Goal: Information Seeking & Learning: Learn about a topic

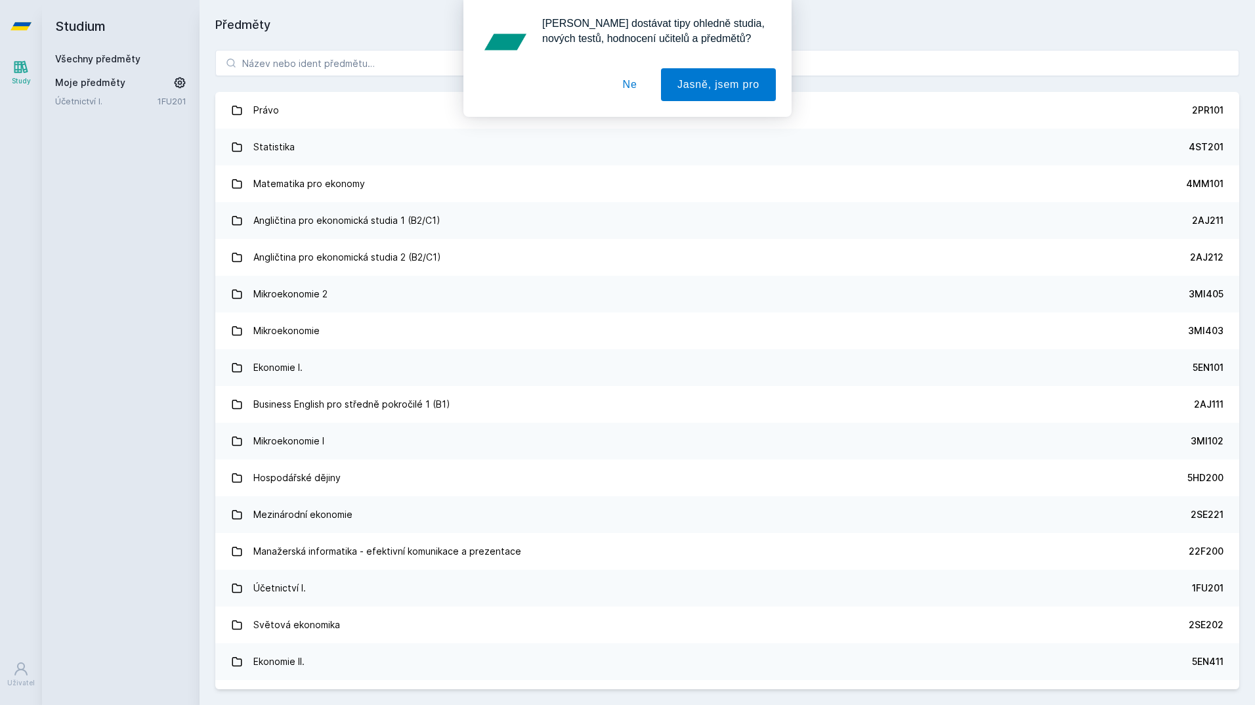
click at [632, 85] on button "Ne" at bounding box center [630, 84] width 47 height 33
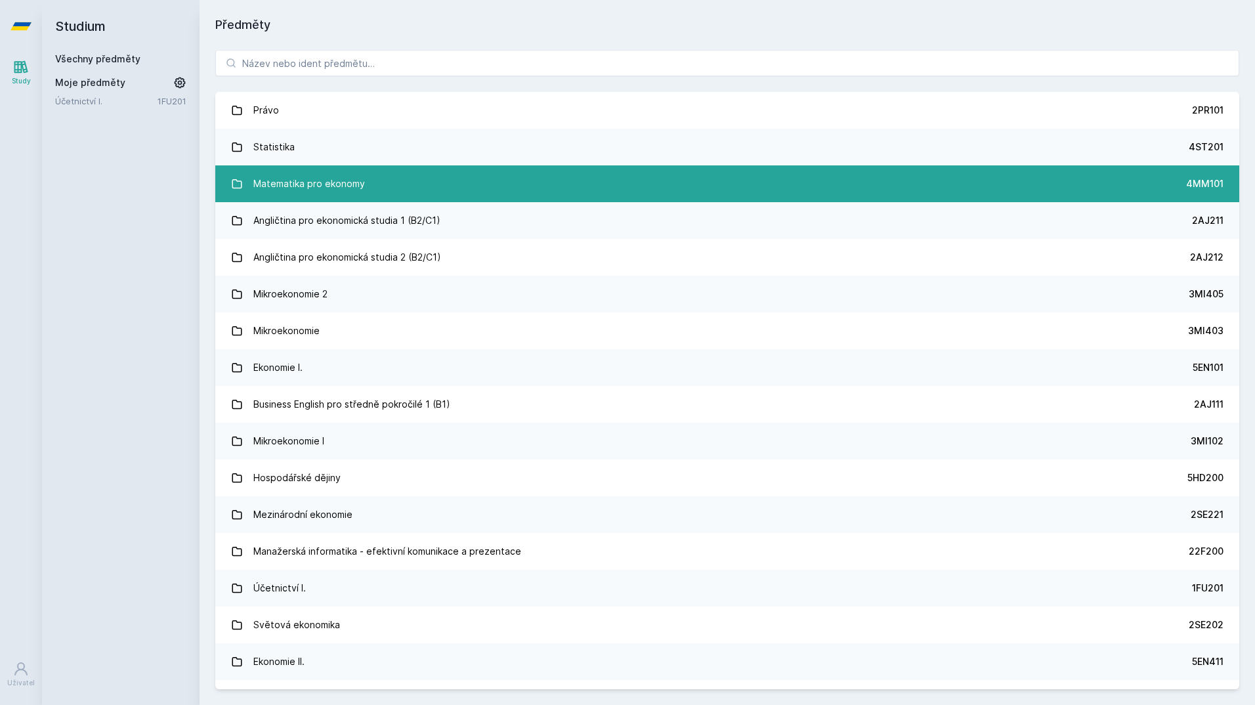
click at [319, 187] on div "Matematika pro ekonomy" at bounding box center [309, 184] width 112 height 26
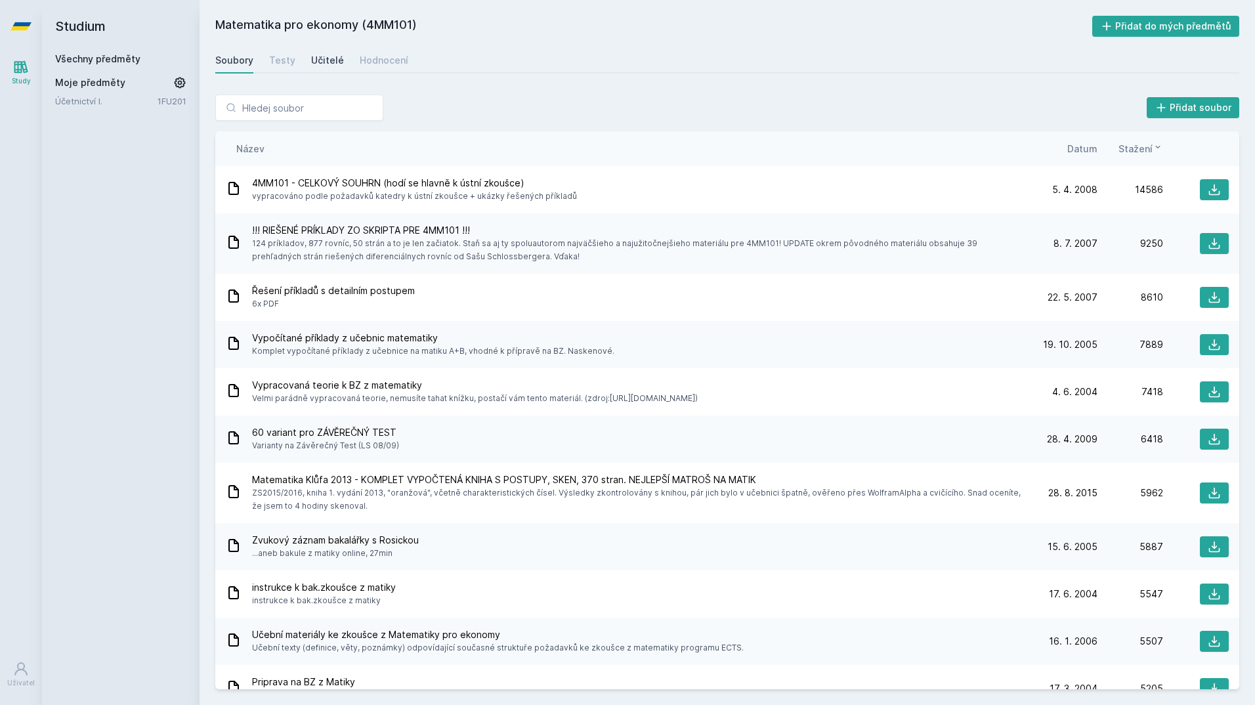
click at [331, 64] on div "Učitelé" at bounding box center [327, 60] width 33 height 13
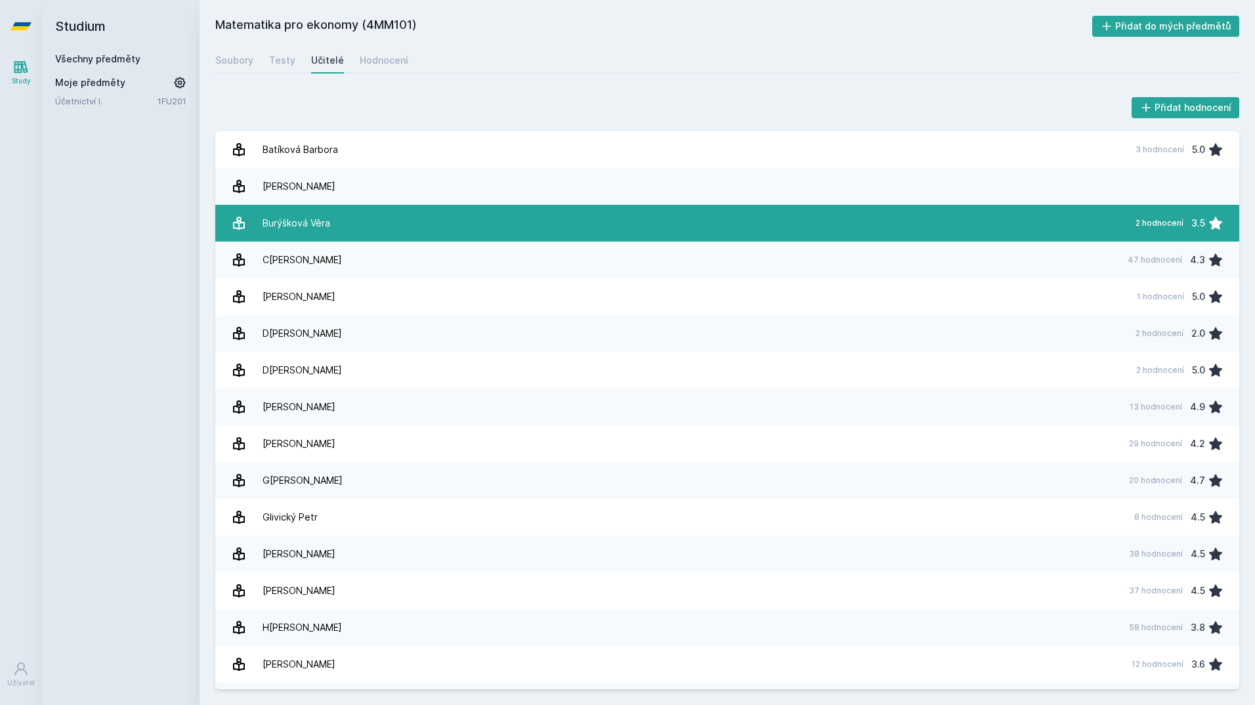
click at [324, 211] on div "Burýšková Věra" at bounding box center [297, 223] width 68 height 26
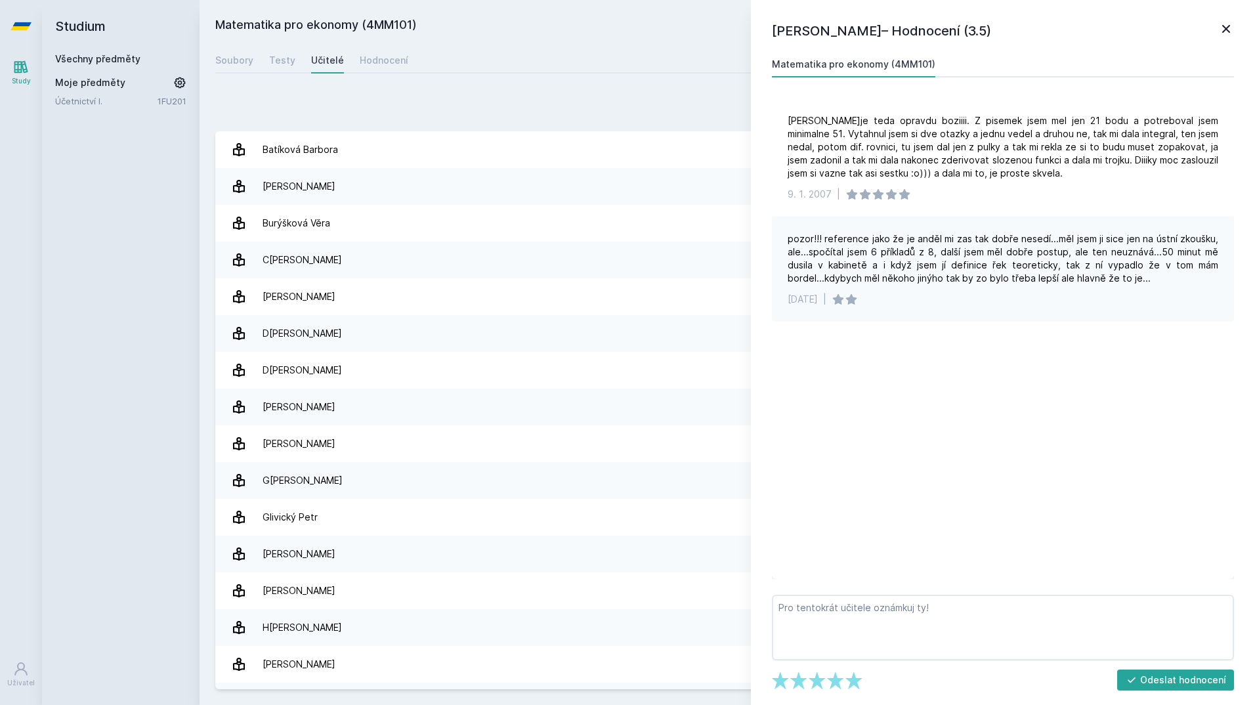
click at [1228, 32] on icon at bounding box center [1227, 29] width 16 height 16
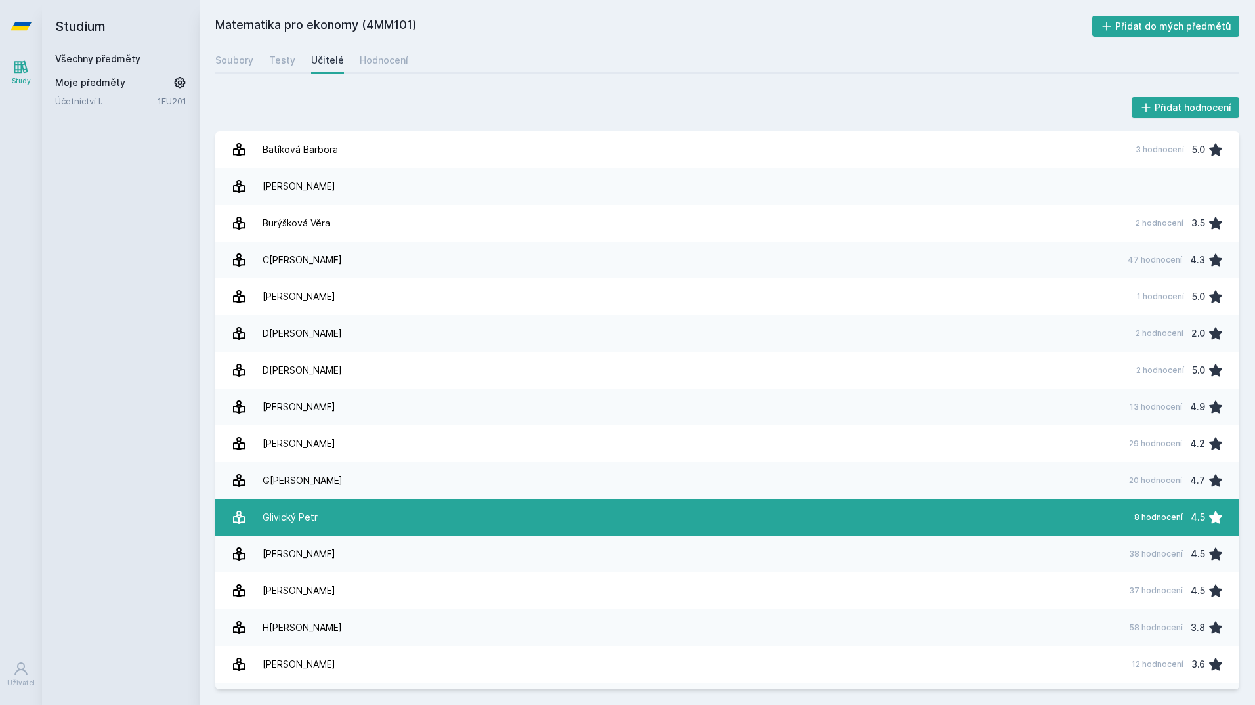
click at [343, 508] on link "G[PERSON_NAME] 8 hodnocení 4.5" at bounding box center [727, 517] width 1024 height 37
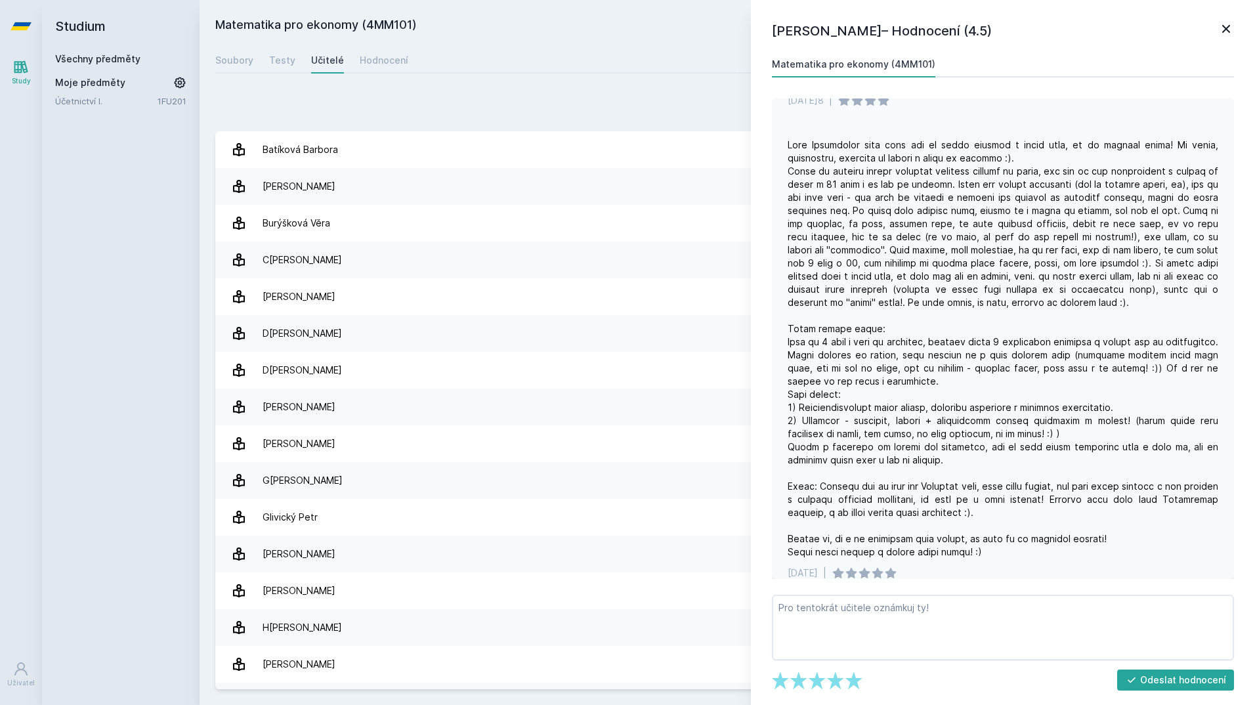
scroll to position [328, 0]
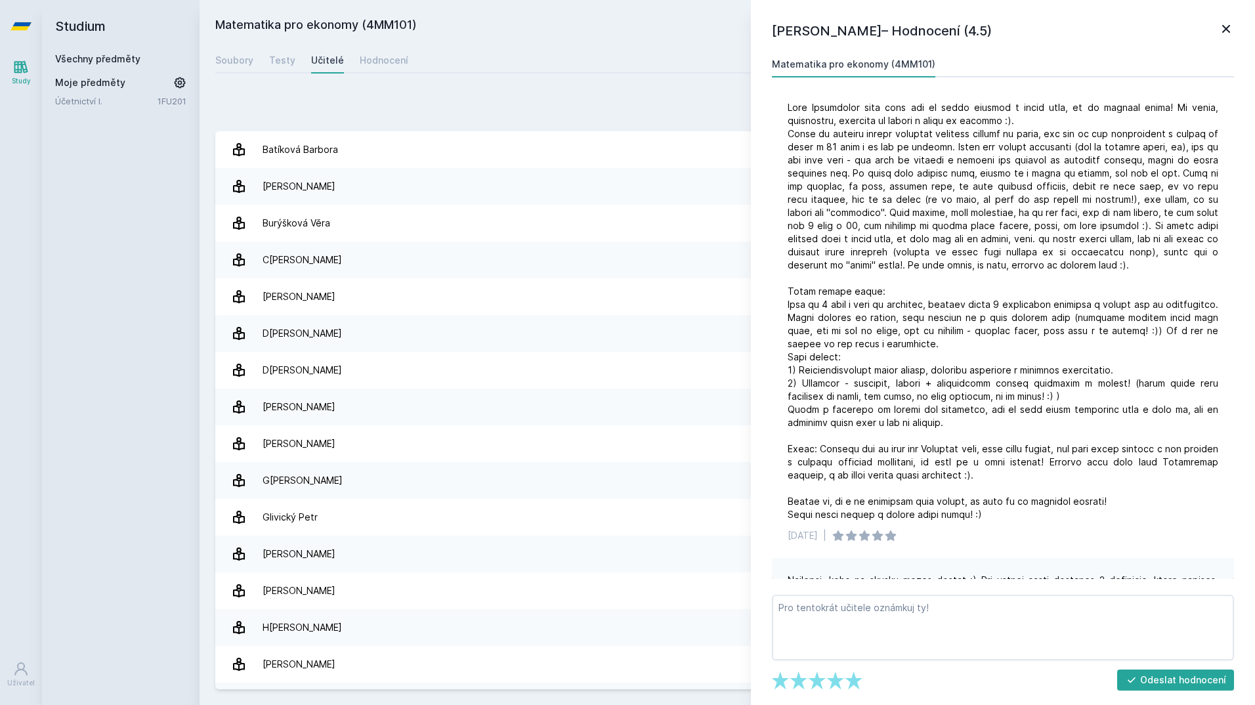
click at [1229, 22] on icon at bounding box center [1227, 29] width 16 height 16
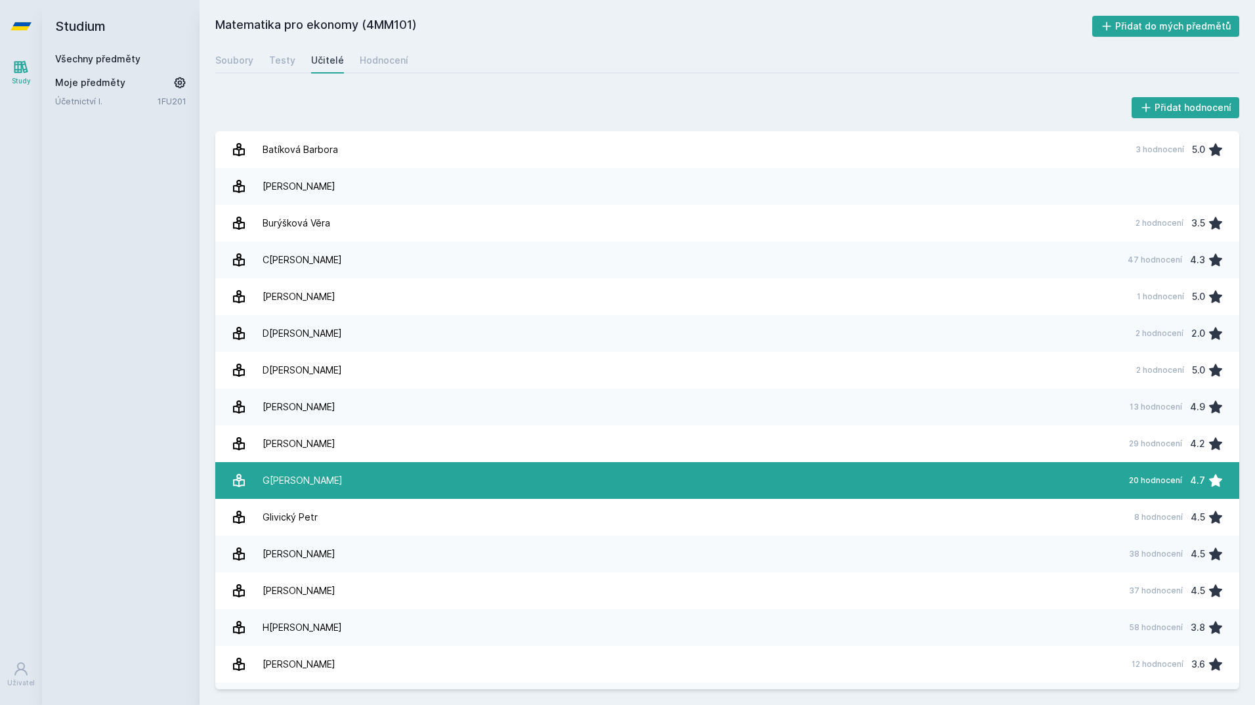
click at [321, 480] on link "G[PERSON_NAME] 20 hodnocení 4.7" at bounding box center [727, 480] width 1024 height 37
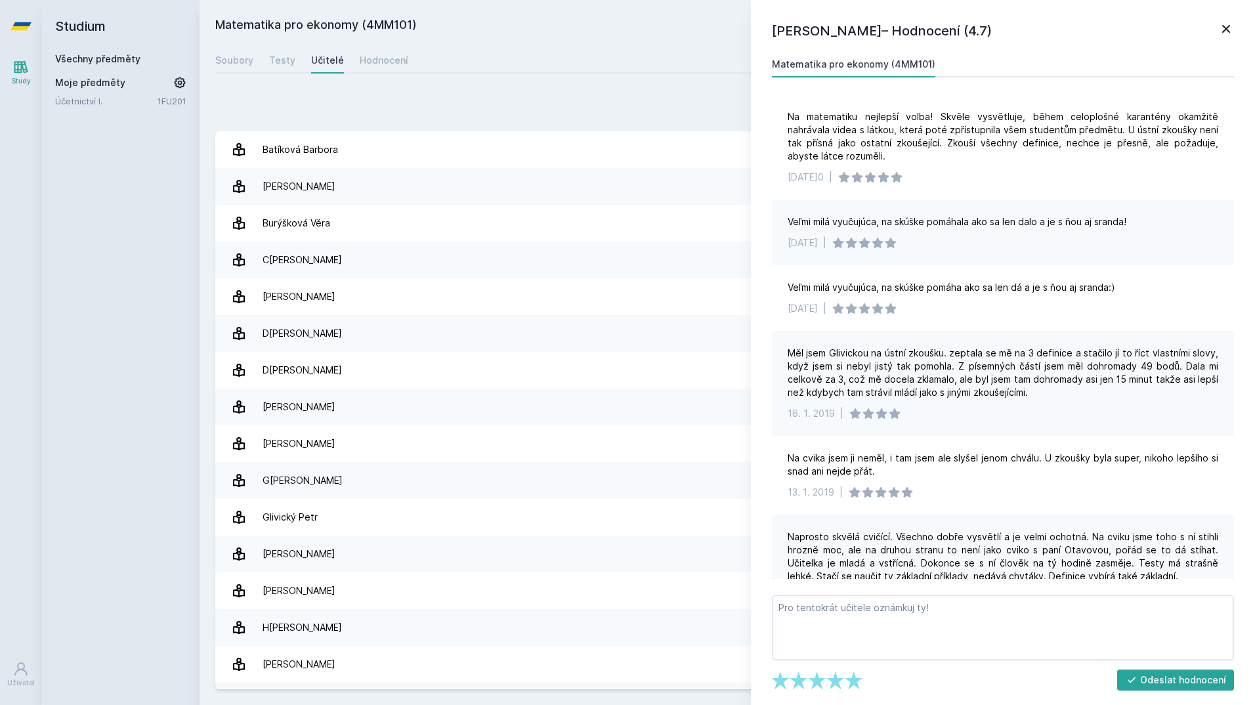
scroll to position [1463, 0]
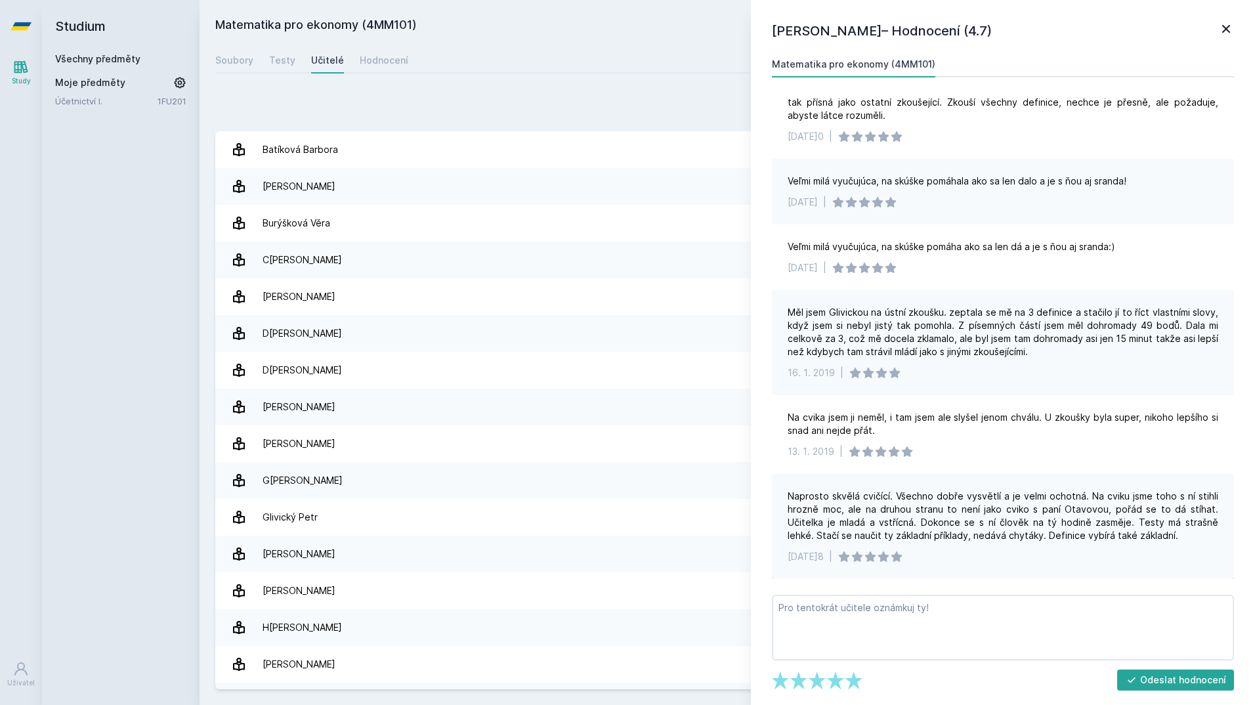
click at [1230, 28] on icon at bounding box center [1227, 29] width 16 height 16
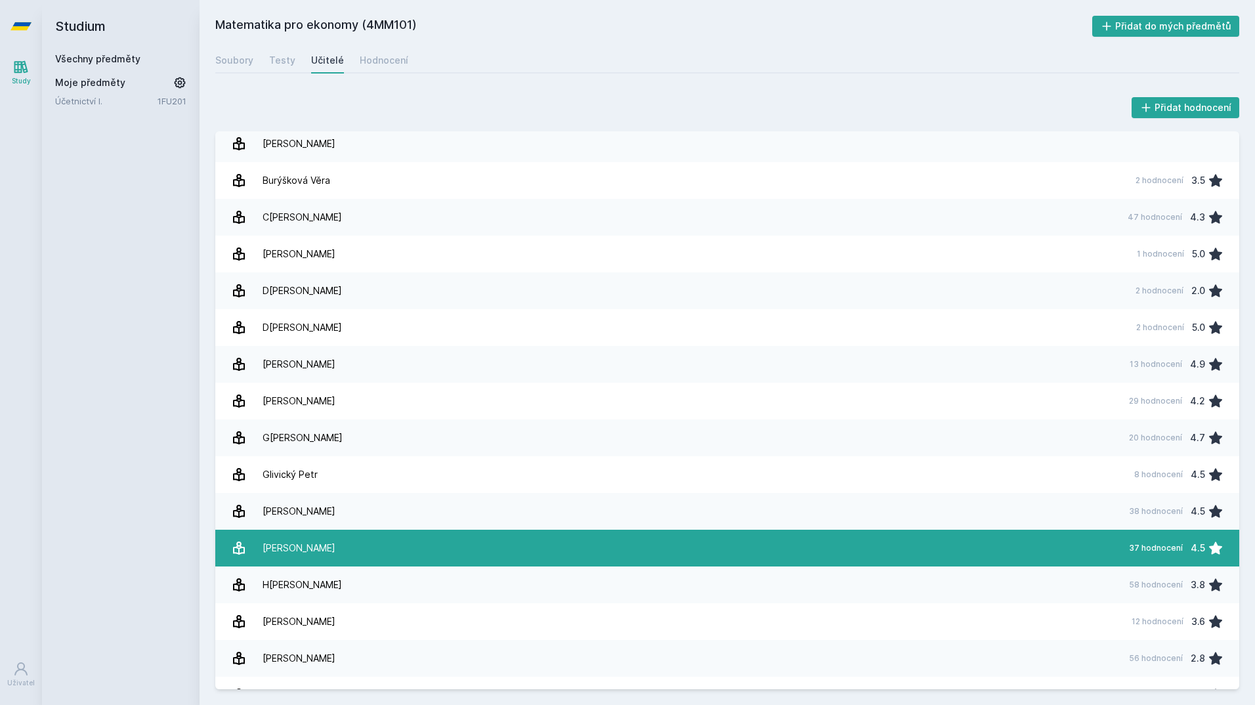
scroll to position [66, 0]
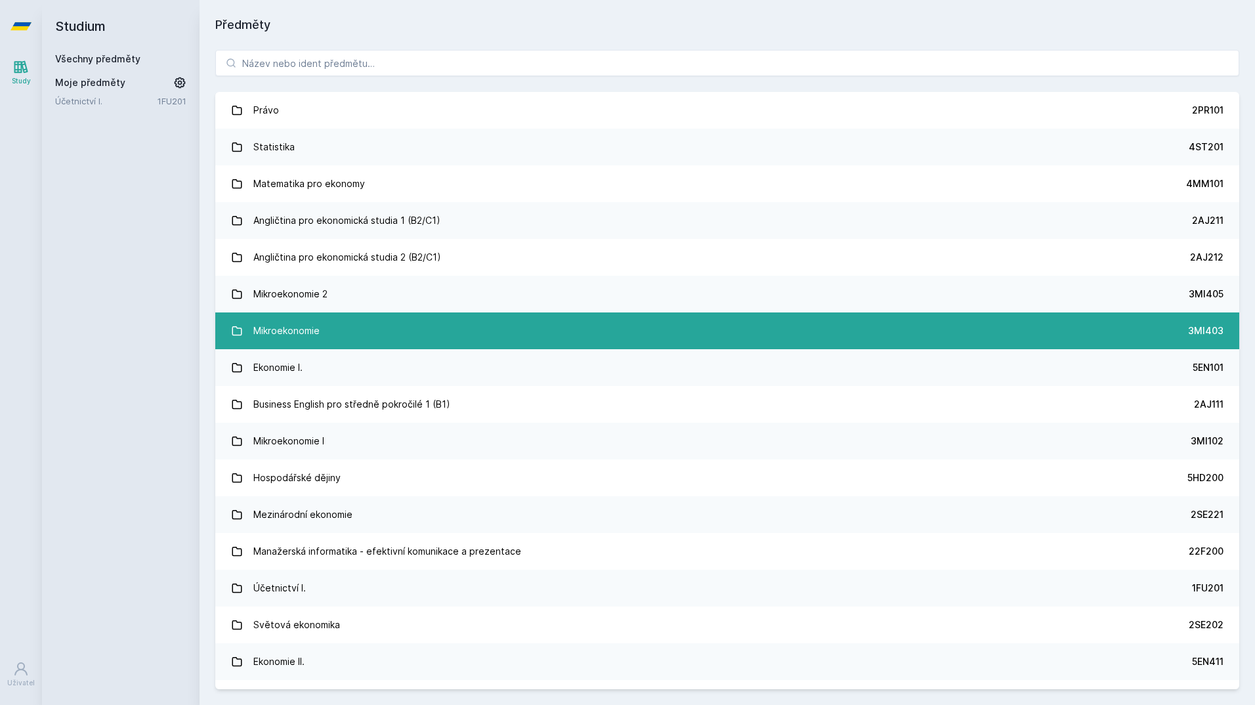
click at [347, 317] on link "Mikroekonomie 3MI403" at bounding box center [727, 331] width 1024 height 37
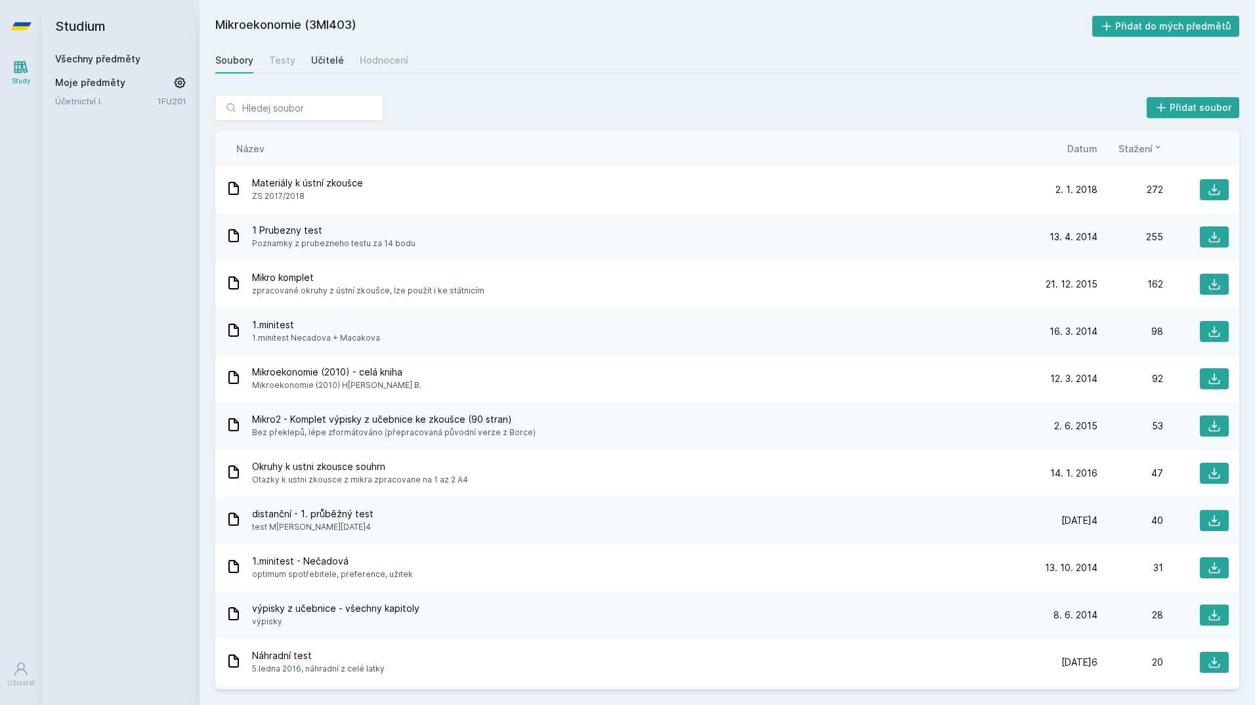
click at [325, 69] on link "Učitelé" at bounding box center [327, 60] width 33 height 26
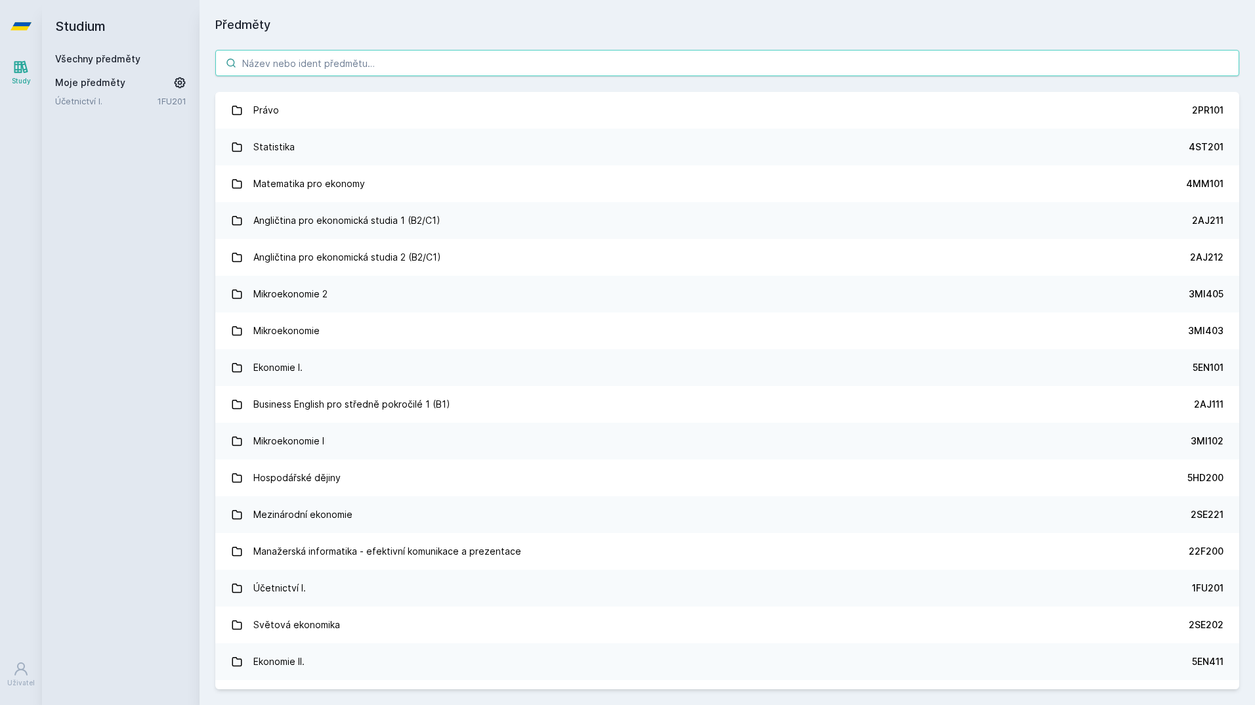
click at [310, 54] on input "search" at bounding box center [727, 63] width 1024 height 26
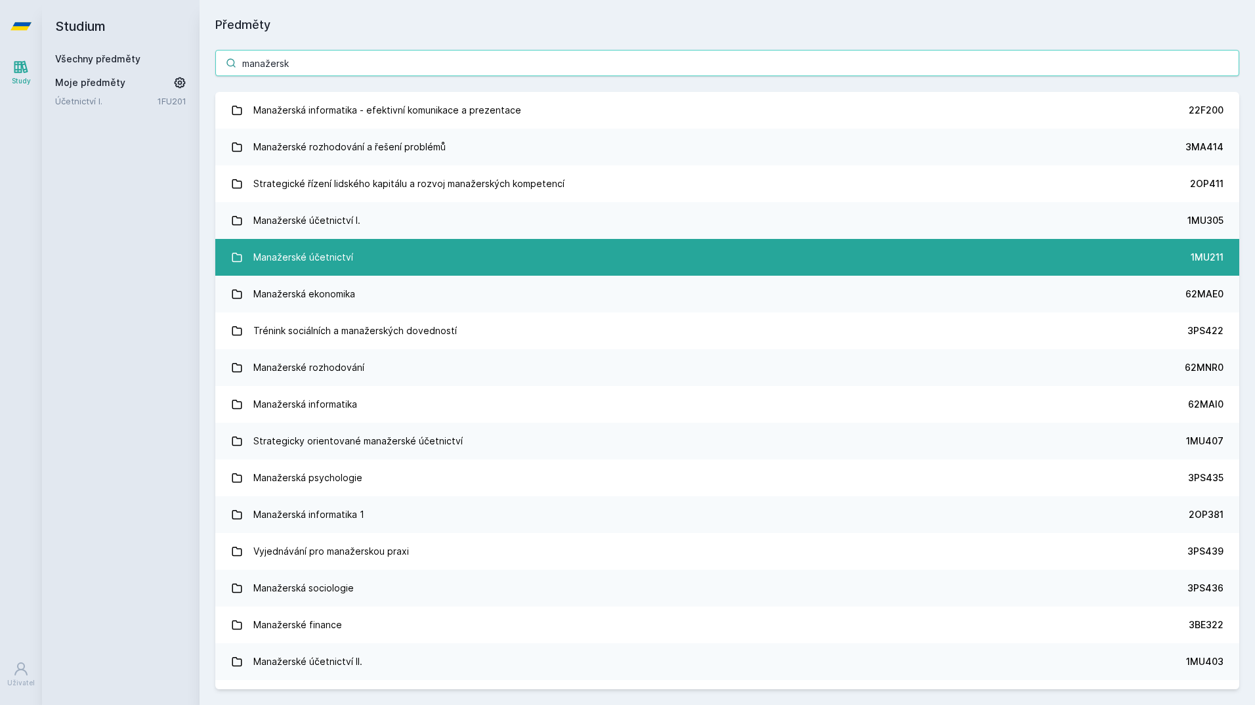
type input "manažersk"
click at [295, 246] on div "Manažerské účetnictví" at bounding box center [303, 257] width 100 height 26
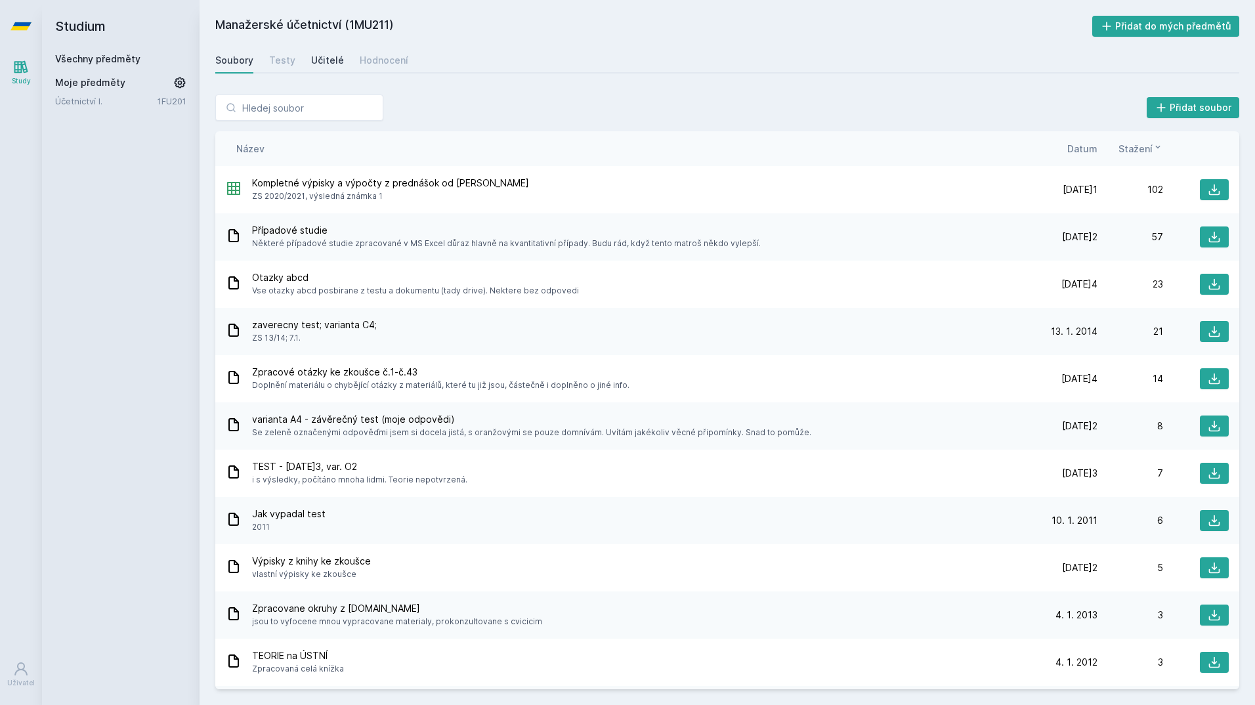
click at [326, 65] on div "Učitelé" at bounding box center [327, 60] width 33 height 13
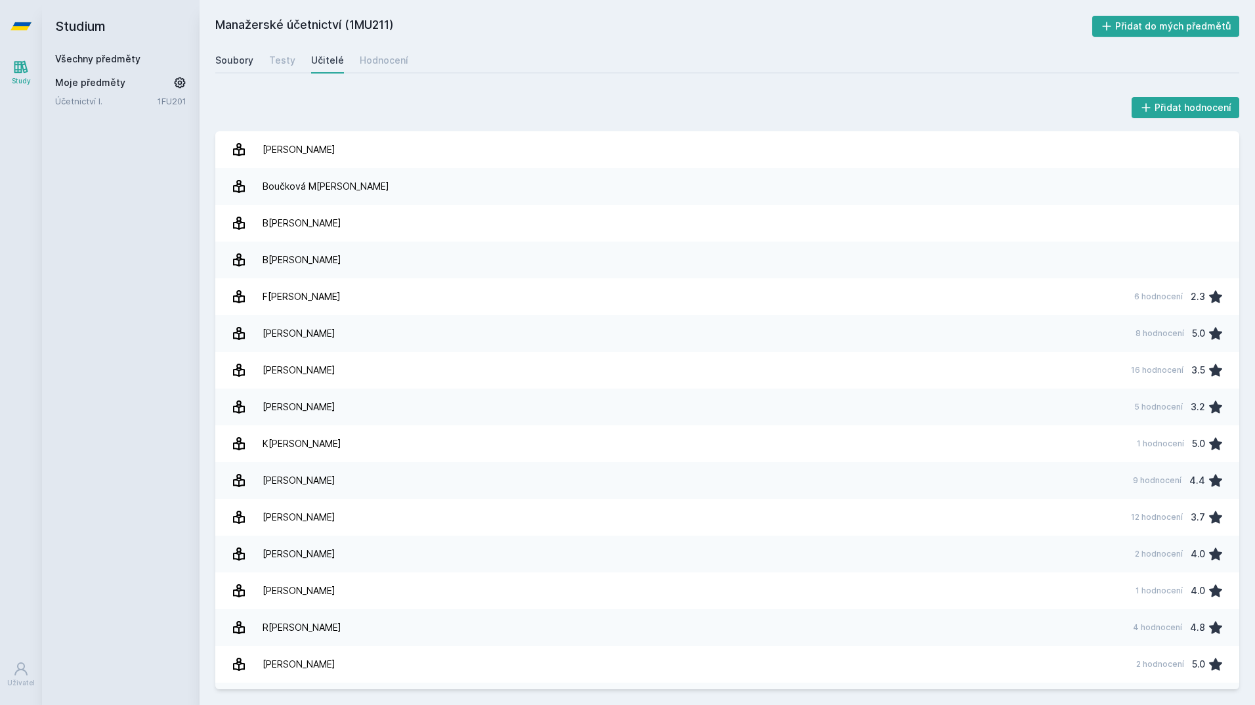
click at [229, 61] on div "Soubory" at bounding box center [234, 60] width 38 height 13
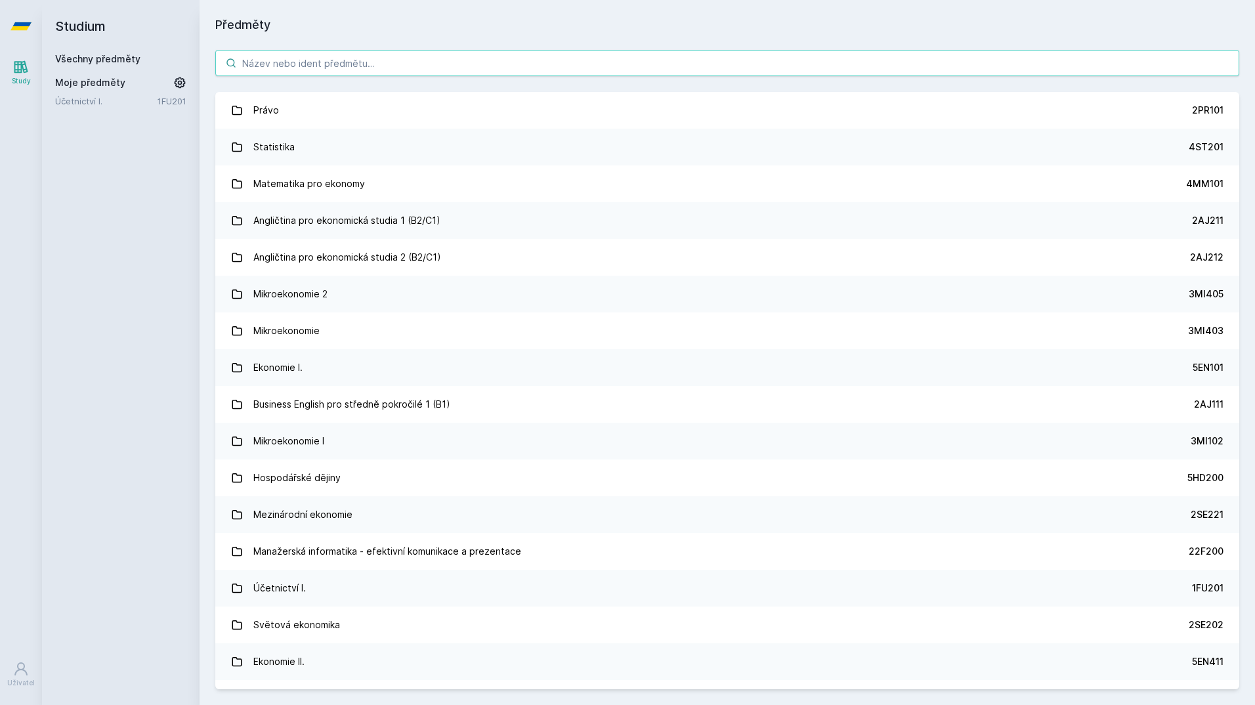
click at [346, 67] on input "search" at bounding box center [727, 63] width 1024 height 26
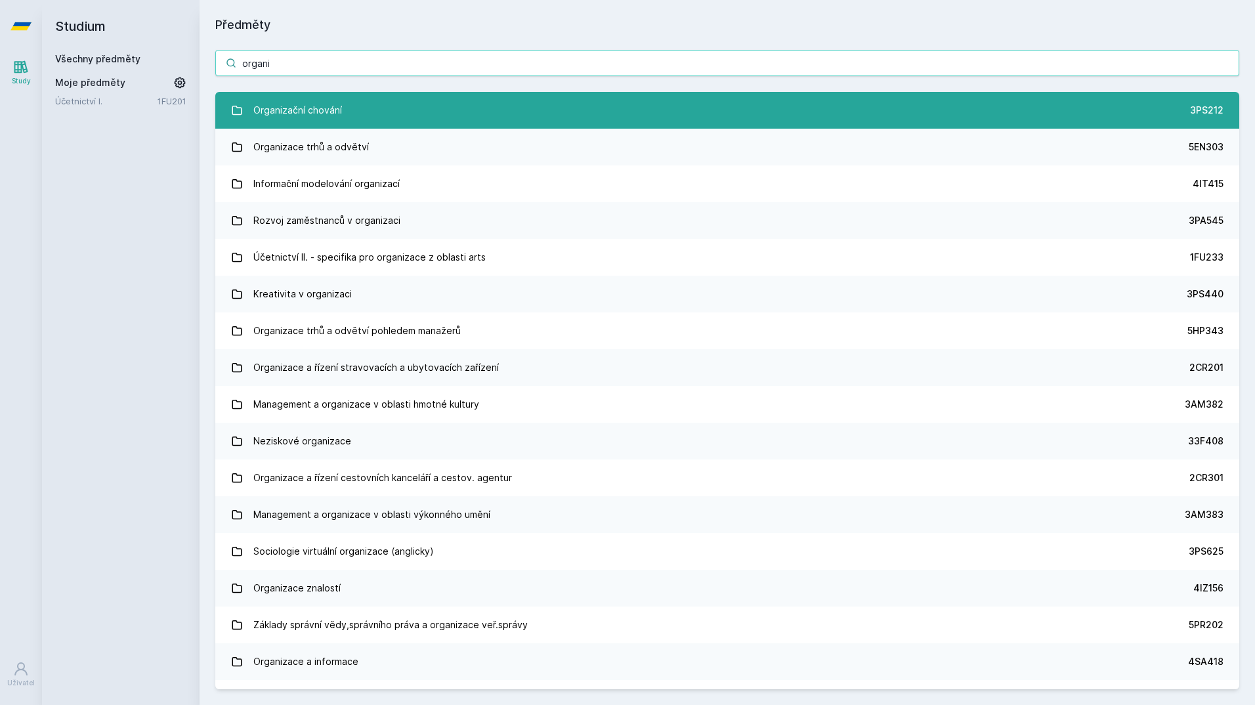
type input "organi"
click at [351, 114] on link "Organizační chování 3PS212" at bounding box center [727, 110] width 1024 height 37
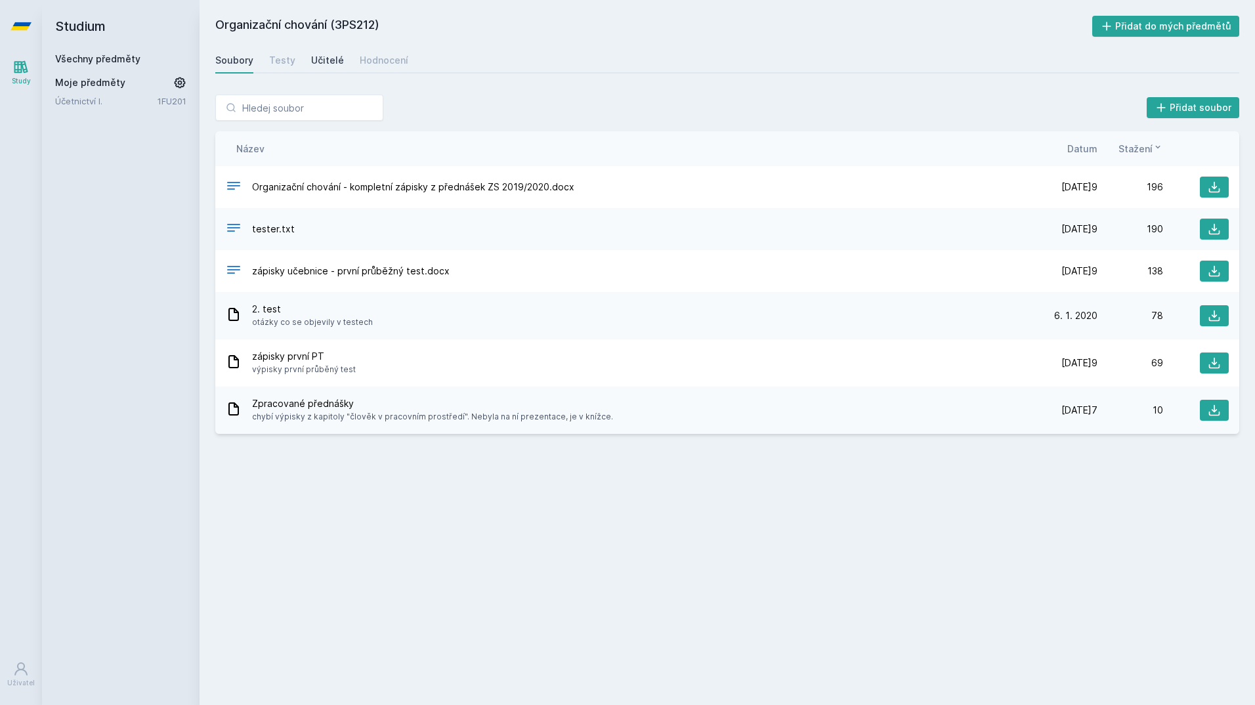
click at [323, 55] on div "Učitelé" at bounding box center [327, 60] width 33 height 13
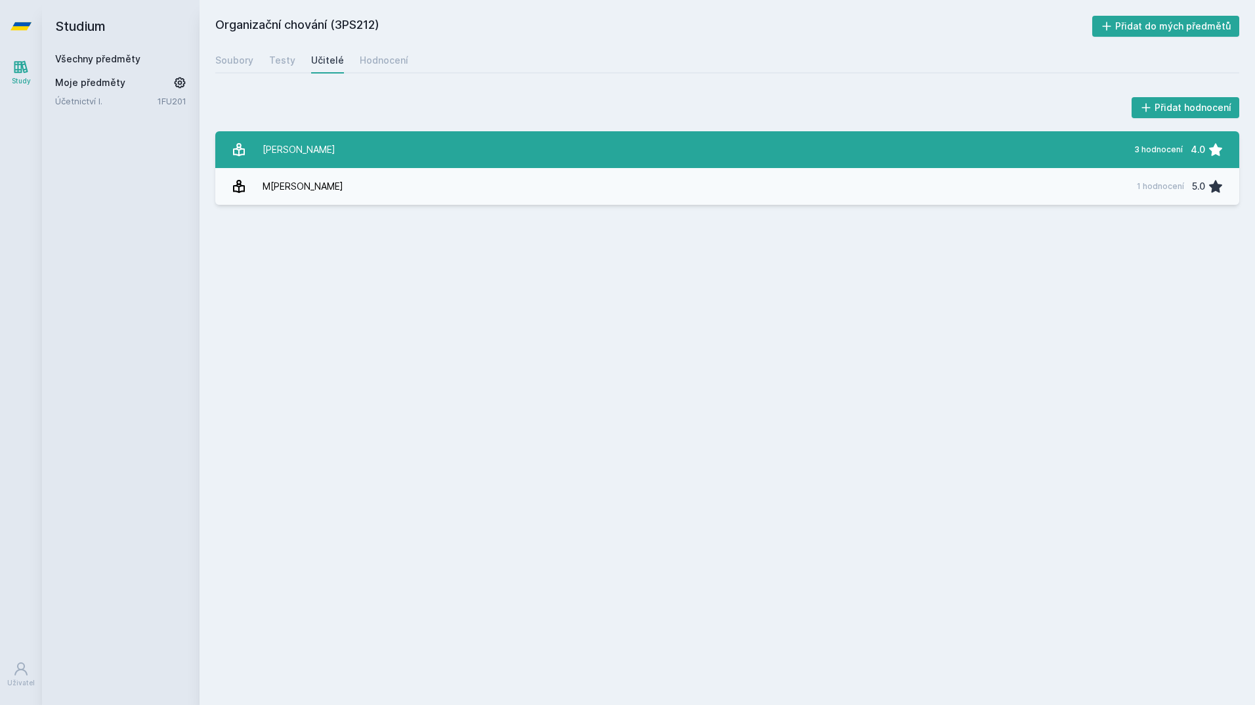
click at [282, 140] on div "[PERSON_NAME]" at bounding box center [299, 150] width 73 height 26
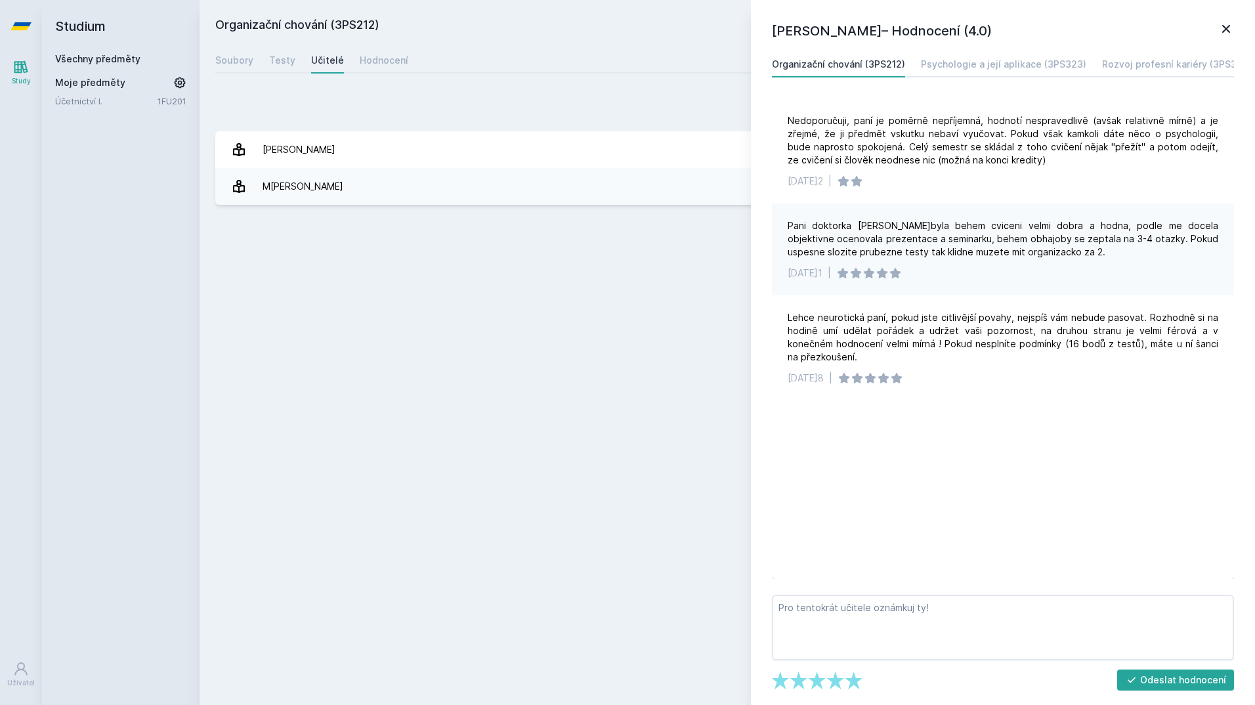
click at [1230, 26] on icon at bounding box center [1227, 29] width 8 height 8
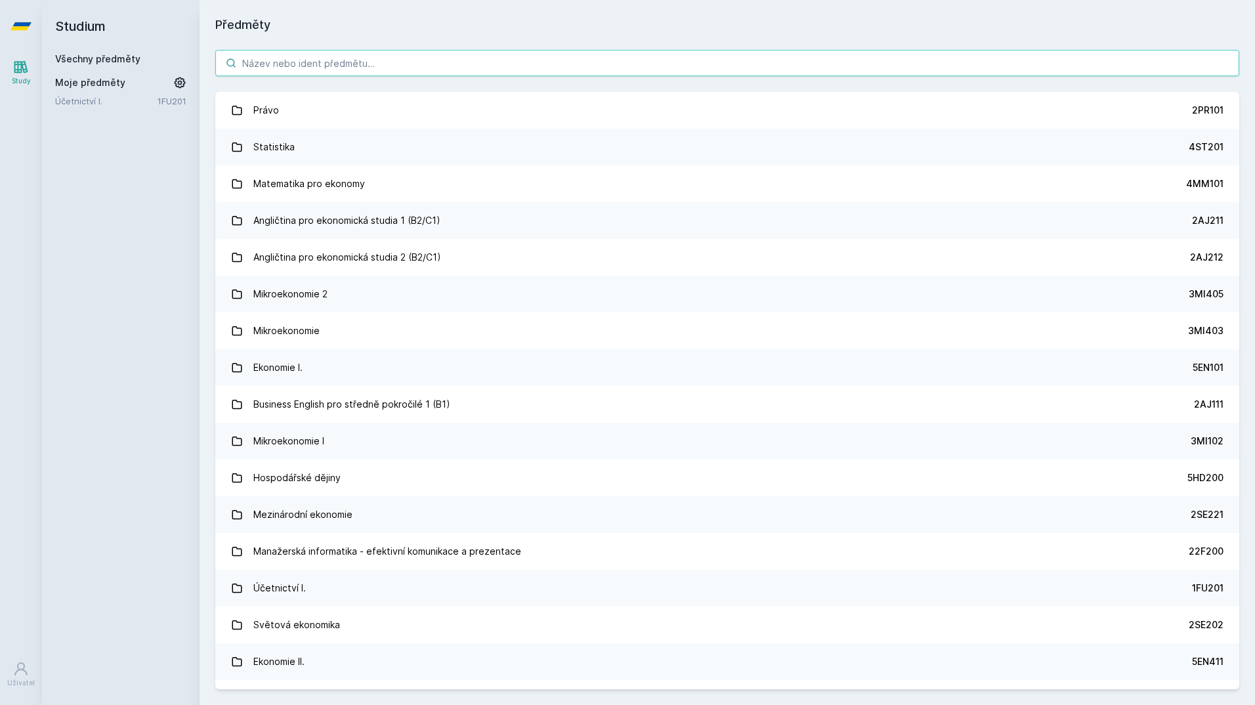
click at [326, 70] on input "search" at bounding box center [727, 63] width 1024 height 26
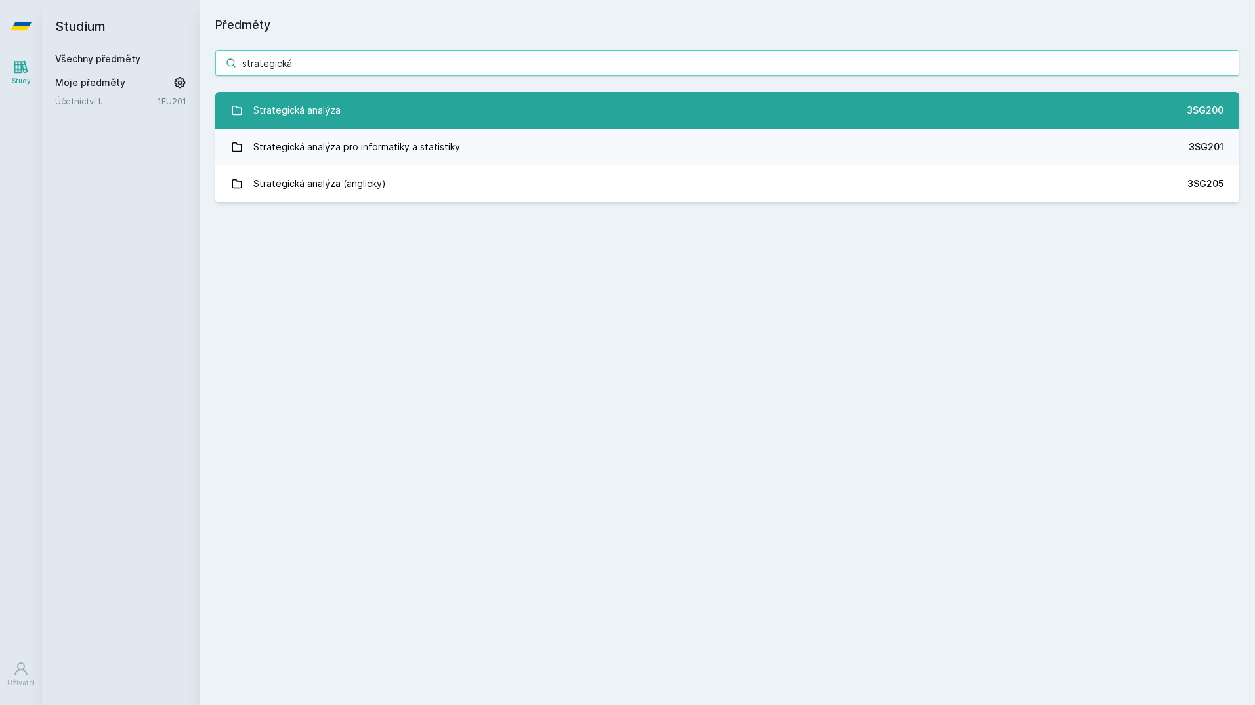
type input "strategická"
click at [298, 117] on div "Strategická analýza" at bounding box center [296, 110] width 87 height 26
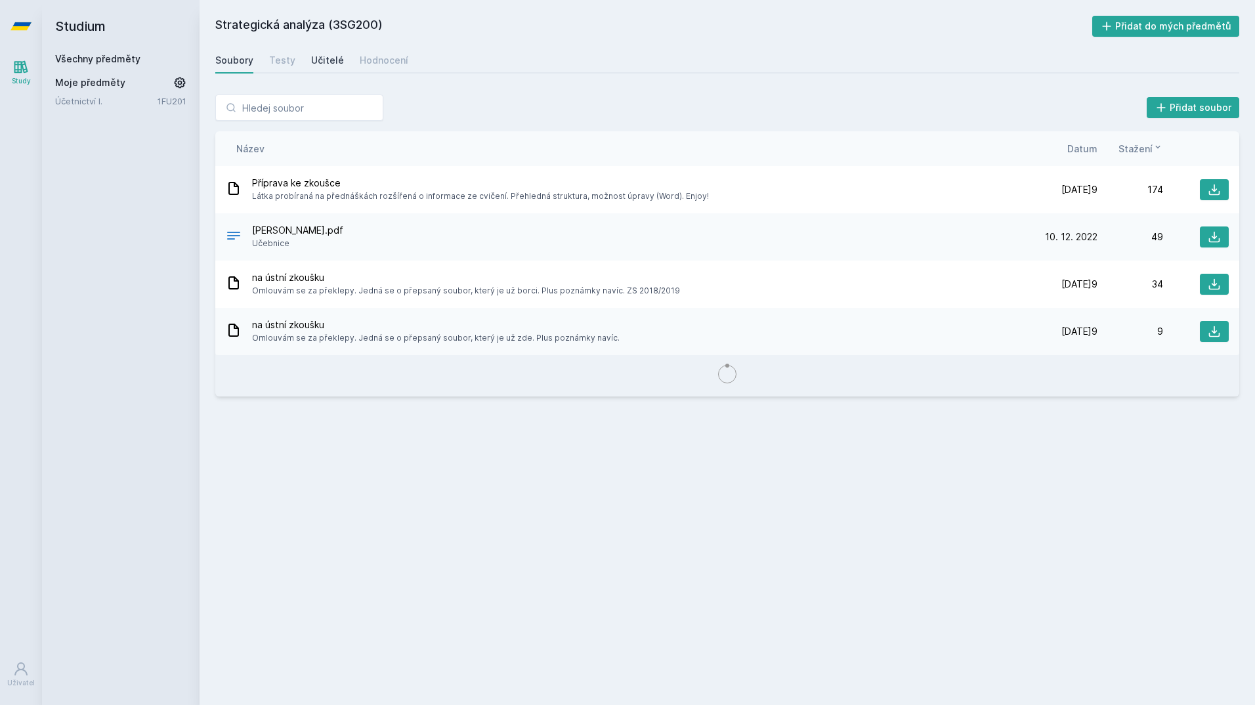
click at [322, 54] on div "Učitelé" at bounding box center [327, 60] width 33 height 13
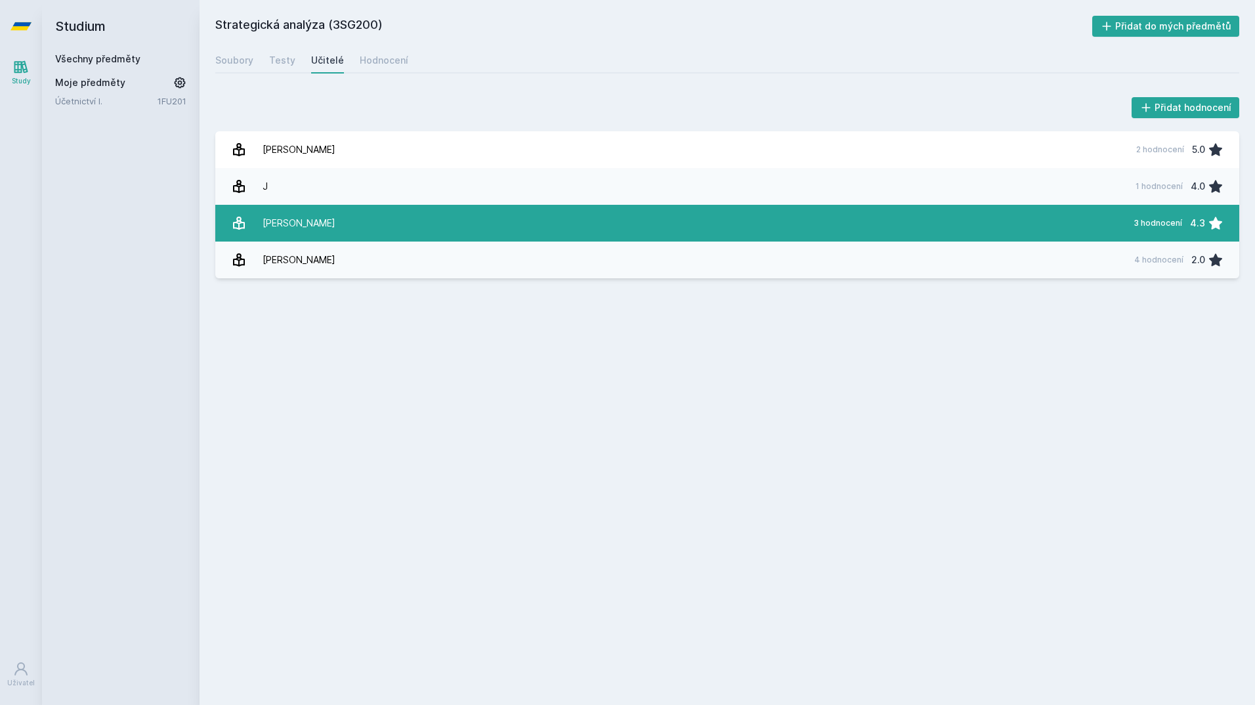
click at [311, 219] on div "[PERSON_NAME]" at bounding box center [299, 223] width 73 height 26
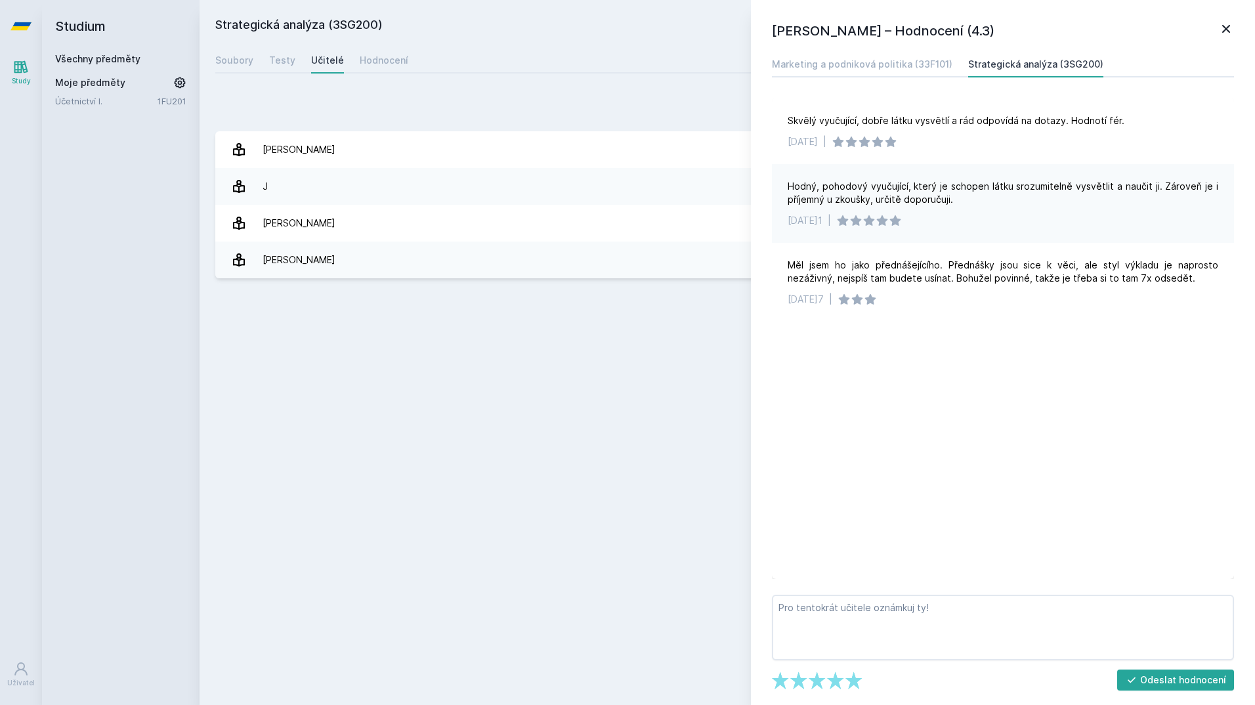
click at [1227, 30] on icon at bounding box center [1227, 29] width 16 height 16
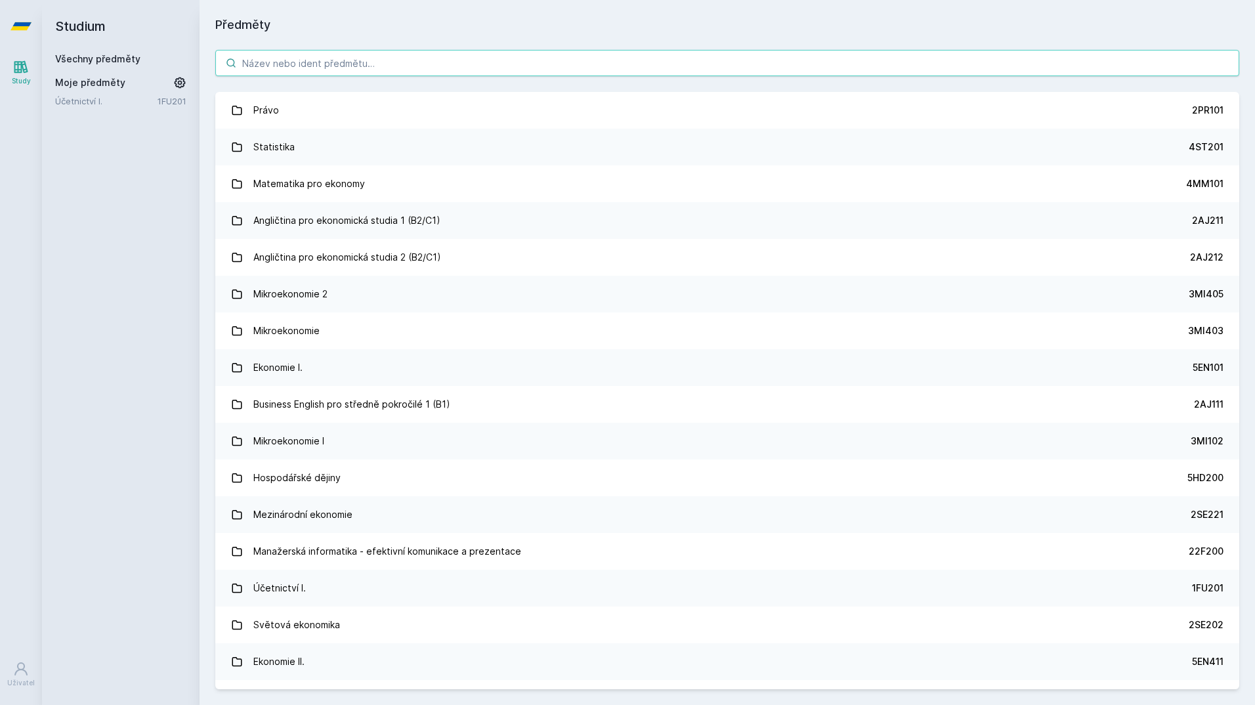
click at [283, 58] on input "search" at bounding box center [727, 63] width 1024 height 26
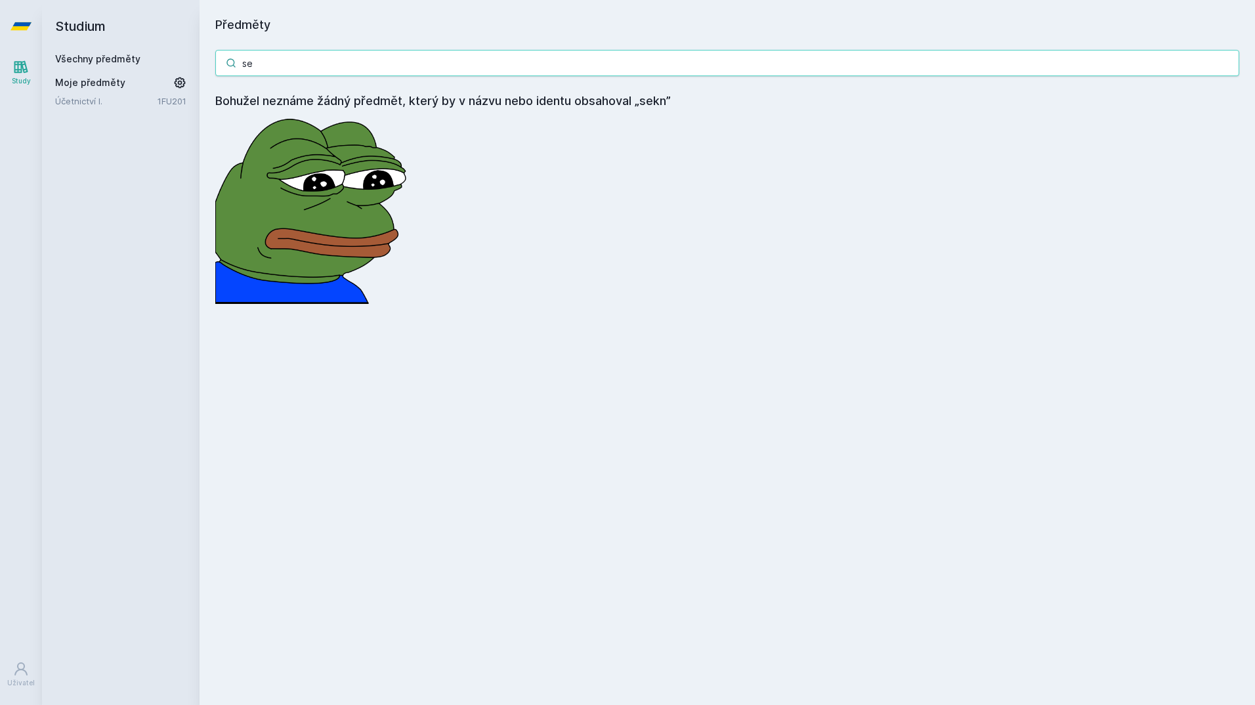
type input "s"
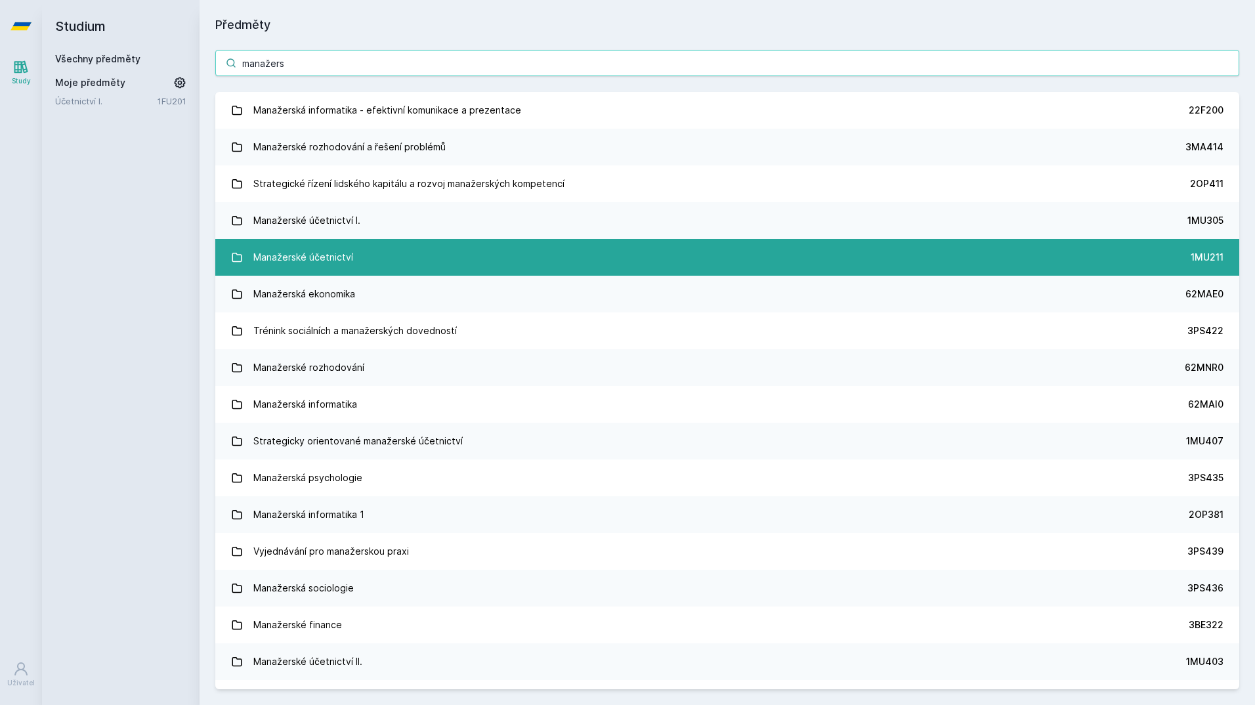
type input "manažers"
click at [330, 248] on div "Manažerské účetnictví" at bounding box center [303, 257] width 100 height 26
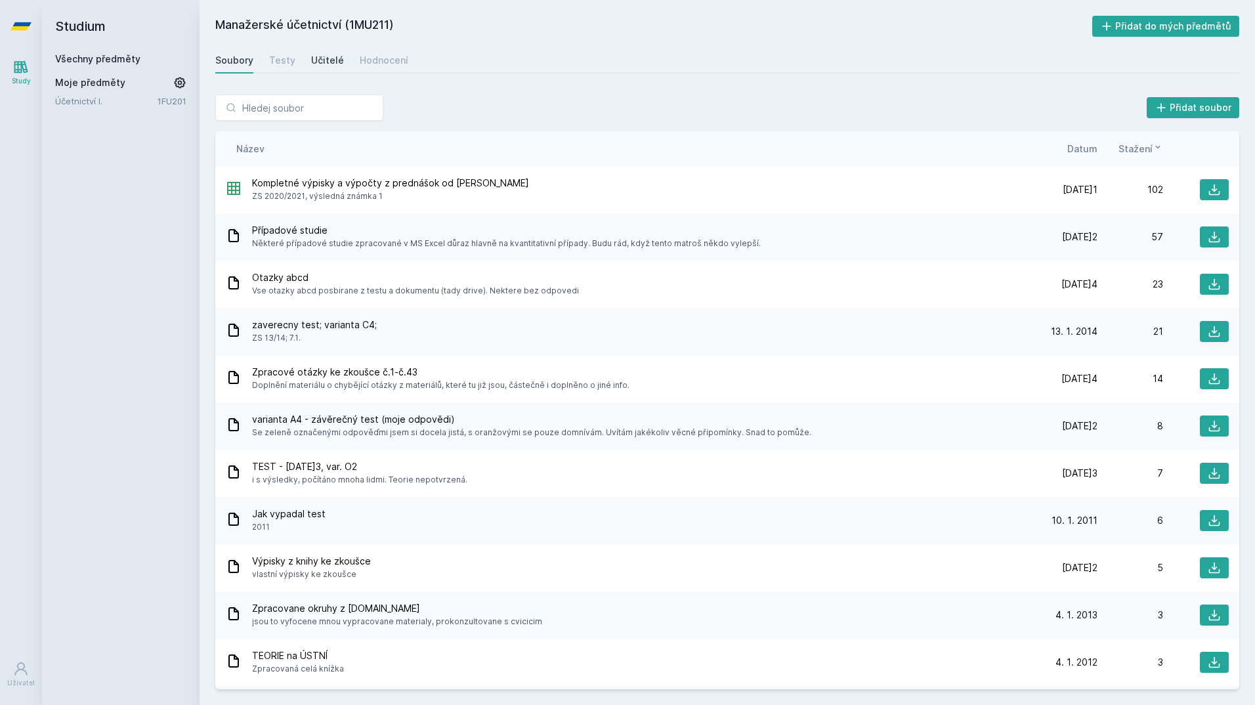
click at [326, 60] on div "Učitelé" at bounding box center [327, 60] width 33 height 13
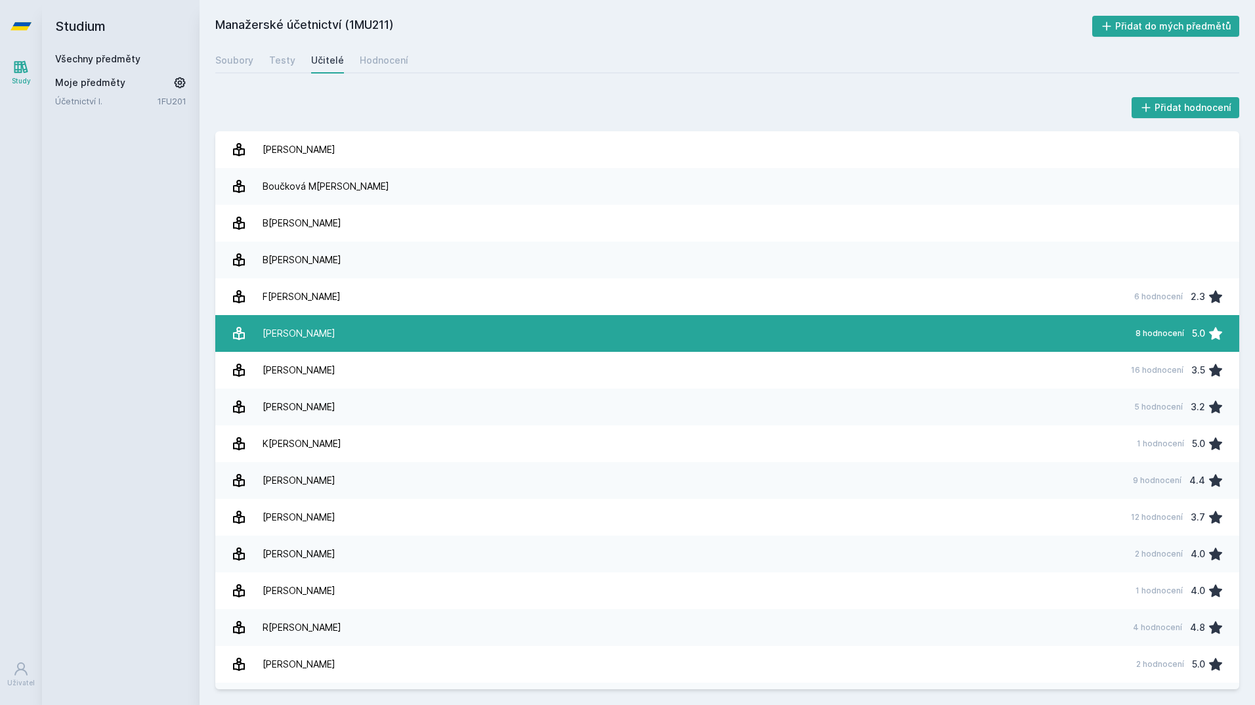
scroll to position [251, 0]
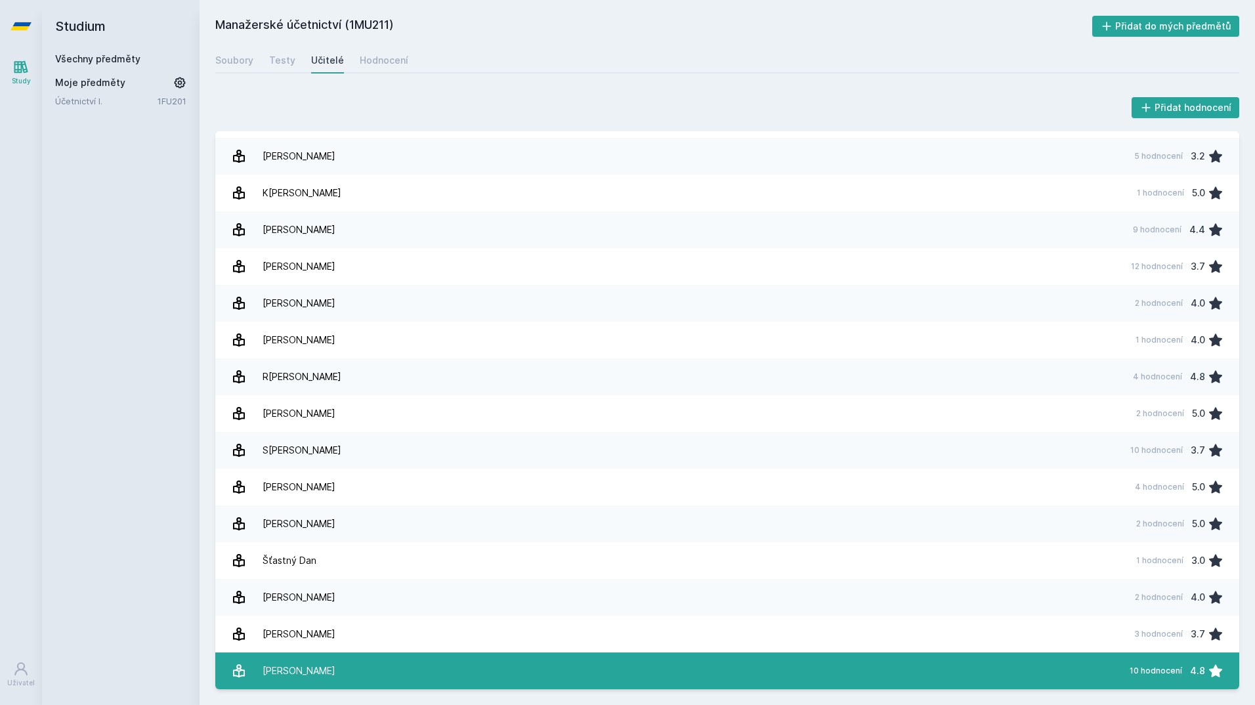
click at [422, 668] on link "[PERSON_NAME] 10 hodnocení 4.8" at bounding box center [727, 671] width 1024 height 37
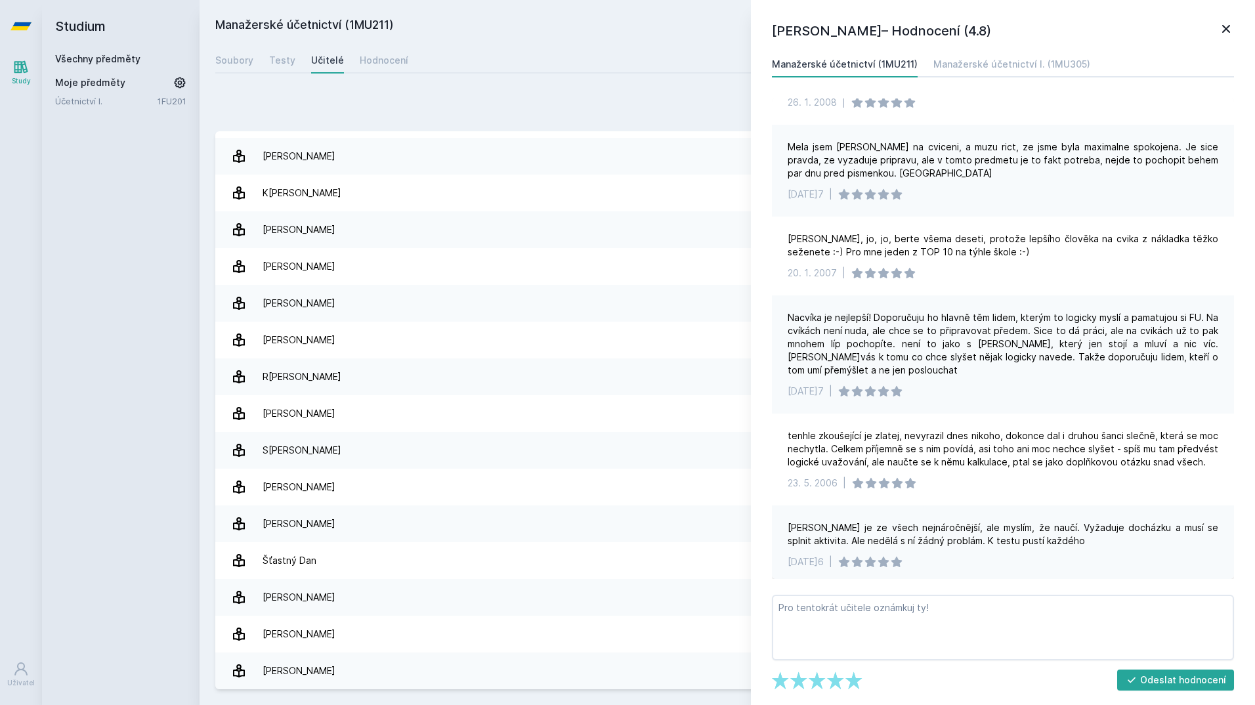
scroll to position [544, 0]
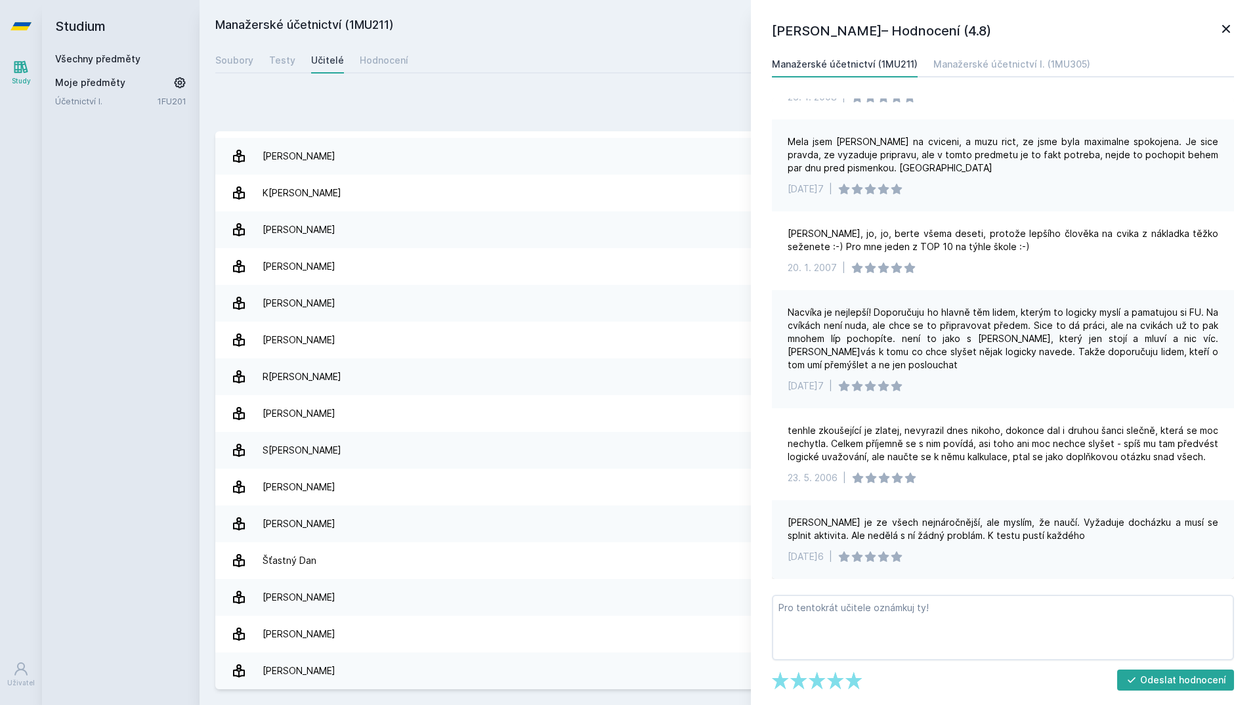
click at [1225, 24] on icon at bounding box center [1227, 29] width 16 height 16
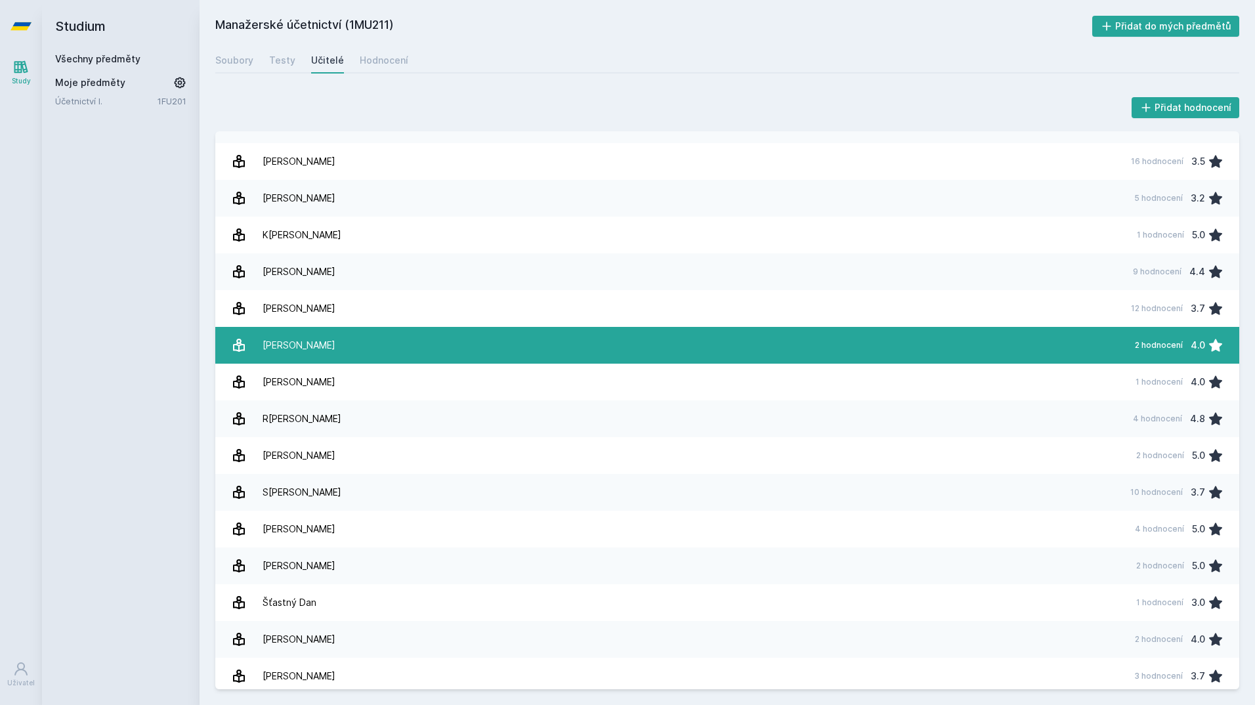
scroll to position [251, 0]
